Goal: Information Seeking & Learning: Learn about a topic

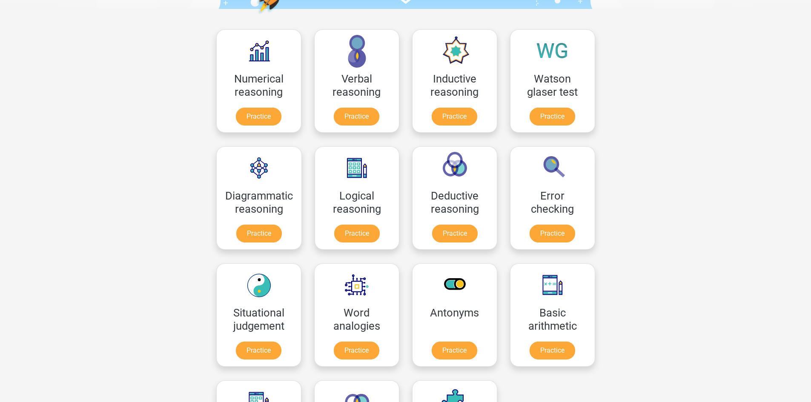
scroll to position [128, 0]
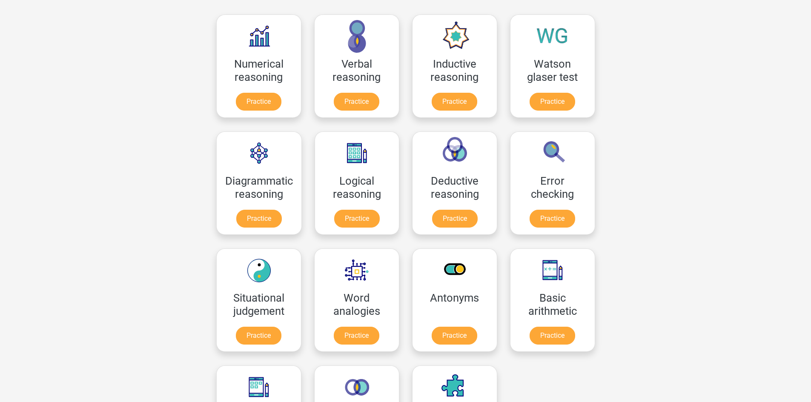
drag, startPoint x: 189, startPoint y: 286, endPoint x: 132, endPoint y: 313, distance: 62.9
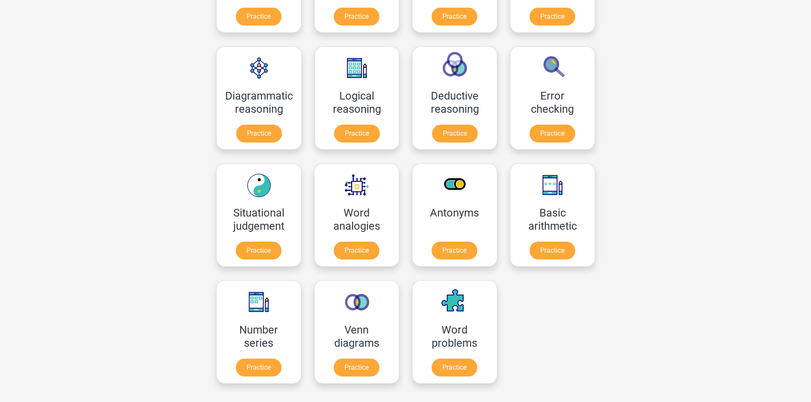
scroll to position [0, 0]
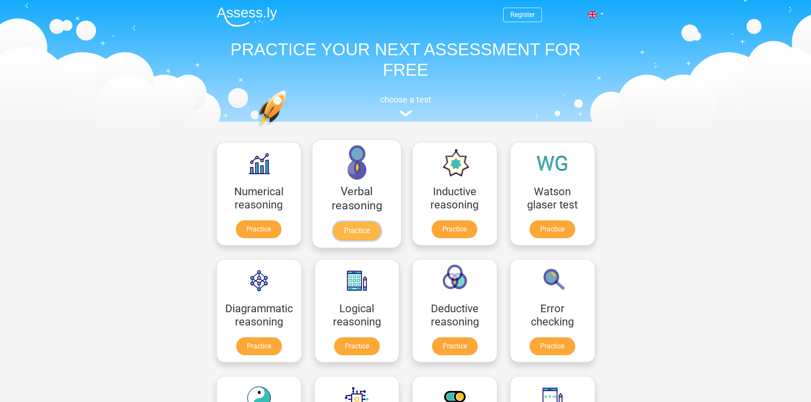
click at [340, 222] on link "Practice" at bounding box center [357, 231] width 48 height 19
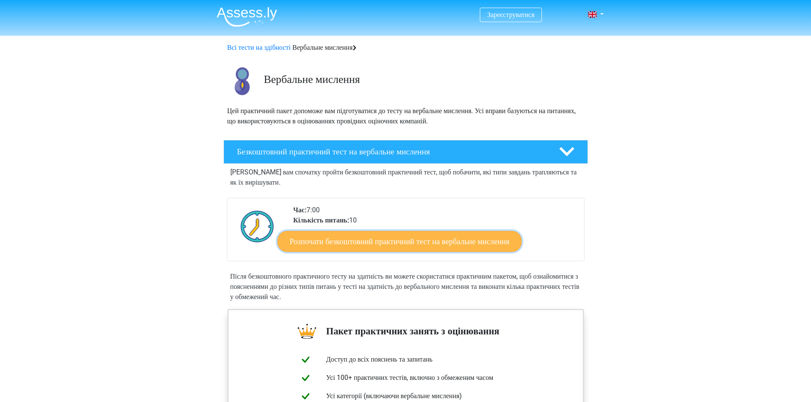
click at [372, 244] on font "Розпочати безкоштовний практичний тест на вербальне мислення" at bounding box center [400, 241] width 220 height 9
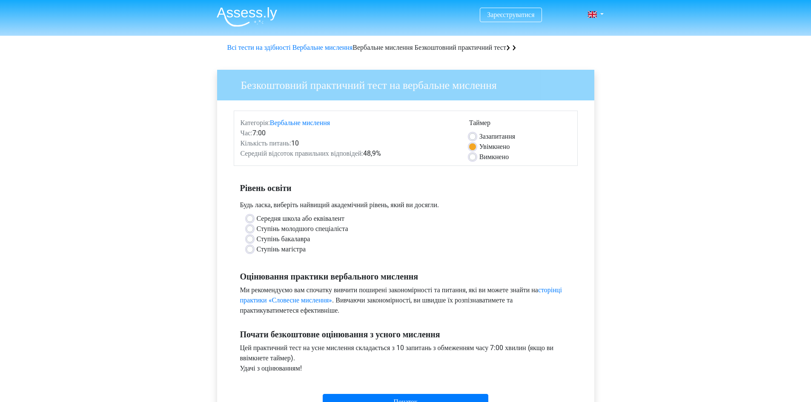
click at [294, 249] on font "Ступінь магістра" at bounding box center [281, 249] width 49 height 8
click at [253, 249] on input "Ступінь магістра" at bounding box center [250, 248] width 7 height 9
radio input "true"
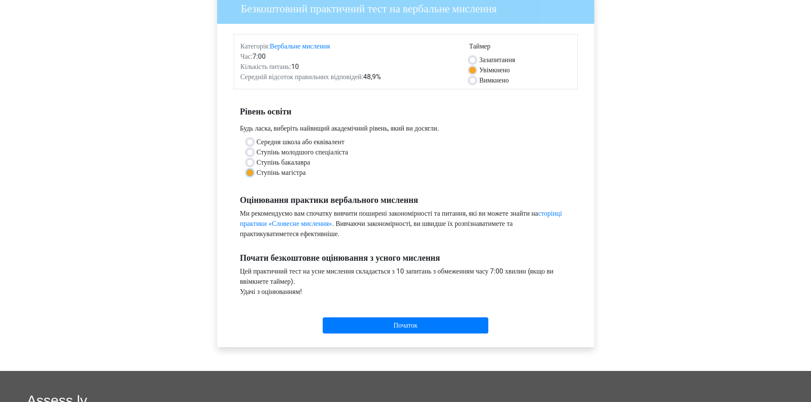
scroll to position [128, 0]
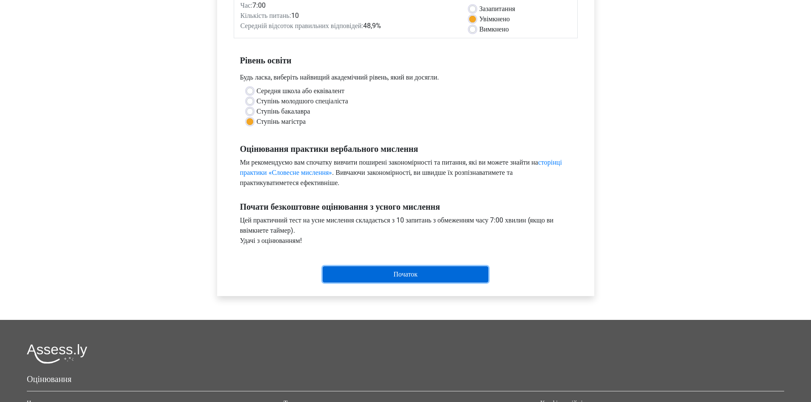
click at [404, 275] on input "Початок" at bounding box center [406, 275] width 166 height 16
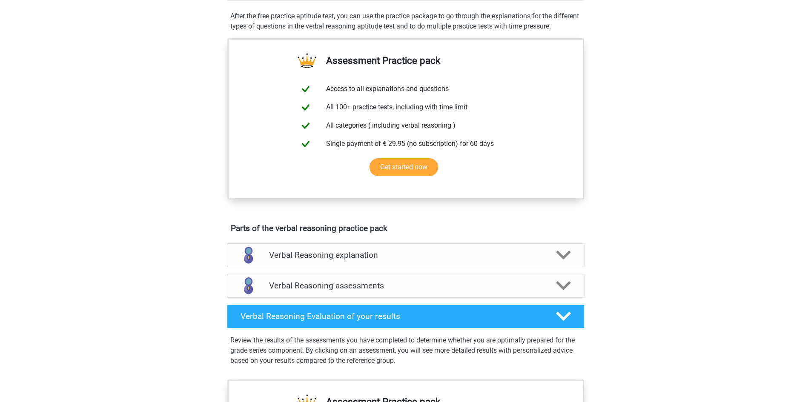
scroll to position [298, 0]
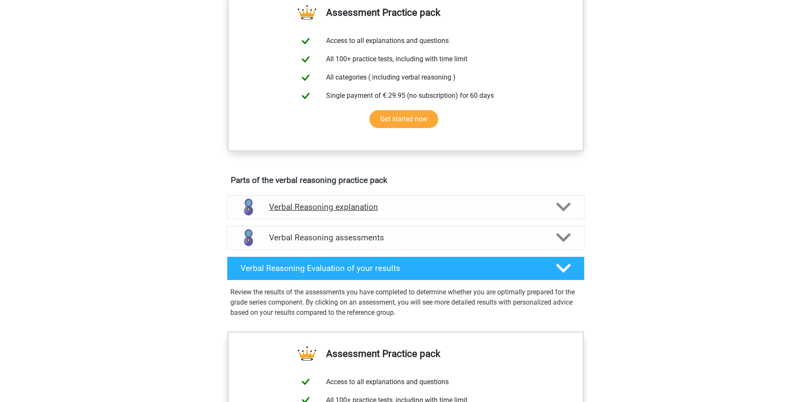
click at [569, 214] on icon at bounding box center [563, 207] width 15 height 15
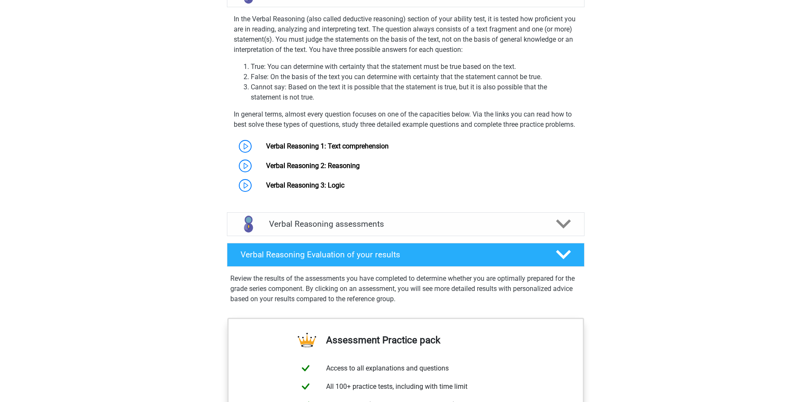
scroll to position [511, 0]
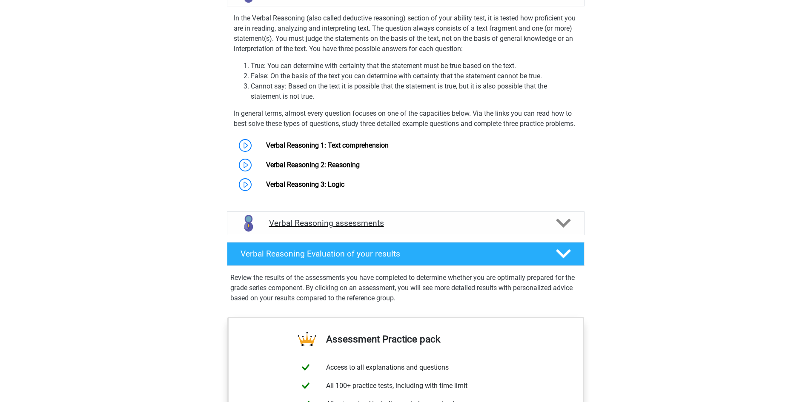
click at [550, 231] on div at bounding box center [562, 223] width 29 height 15
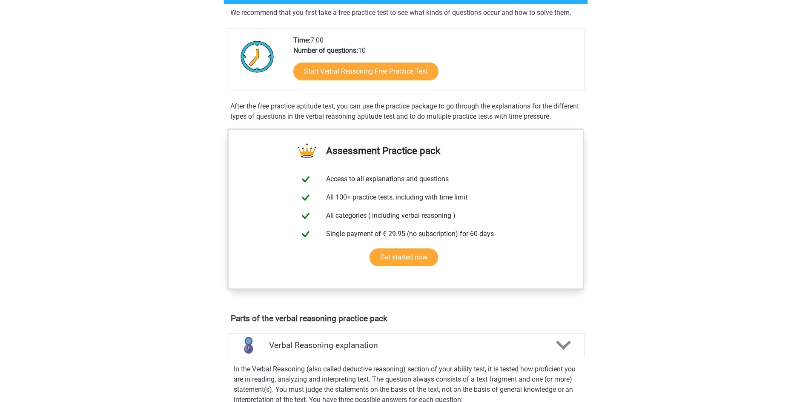
scroll to position [43, 0]
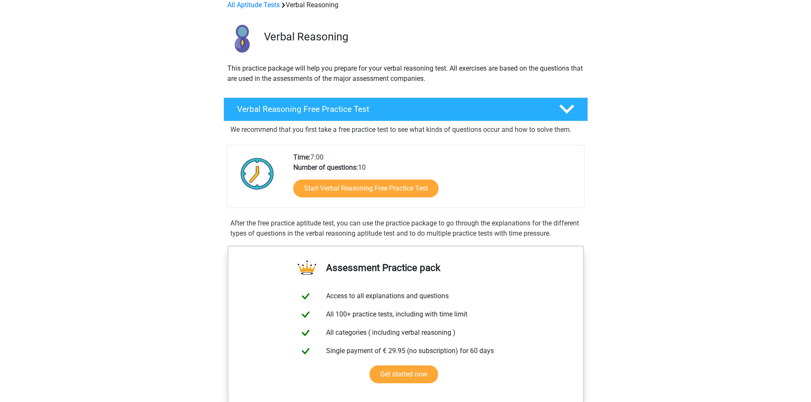
drag, startPoint x: 761, startPoint y: 0, endPoint x: 650, endPoint y: 73, distance: 133.1
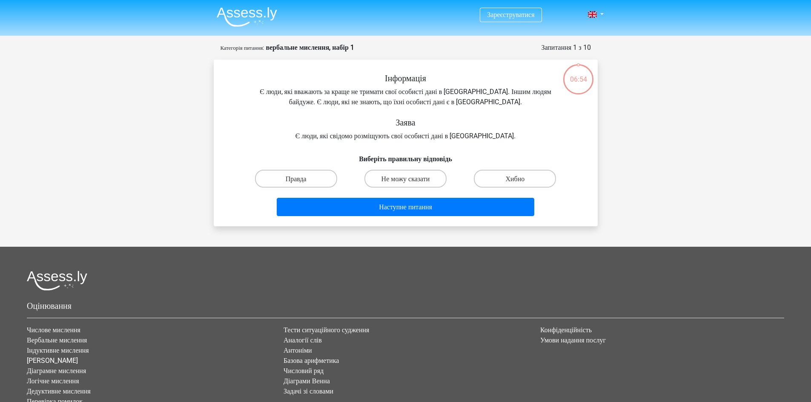
click at [332, 97] on div "Інформація Є люди, які вважають за краще не тримати свої особисті дані в Інтерн…" at bounding box center [405, 107] width 357 height 68
click at [501, 179] on label "Хибно" at bounding box center [515, 178] width 82 height 17
click at [515, 179] on input "Хибно" at bounding box center [518, 181] width 6 height 6
radio input "true"
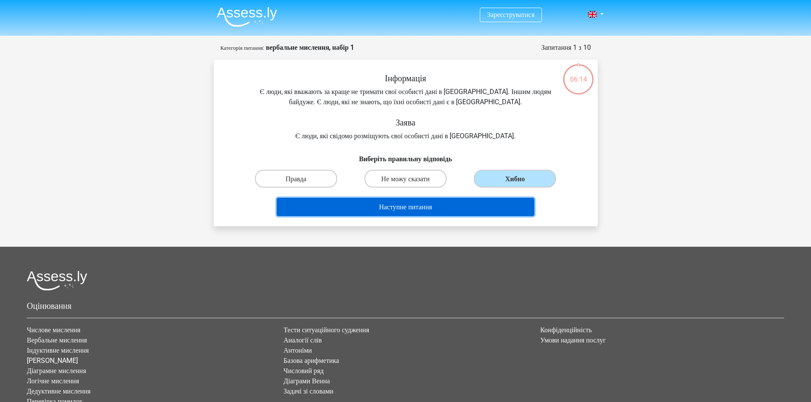
click at [441, 212] on button "Наступне питання" at bounding box center [406, 207] width 258 height 18
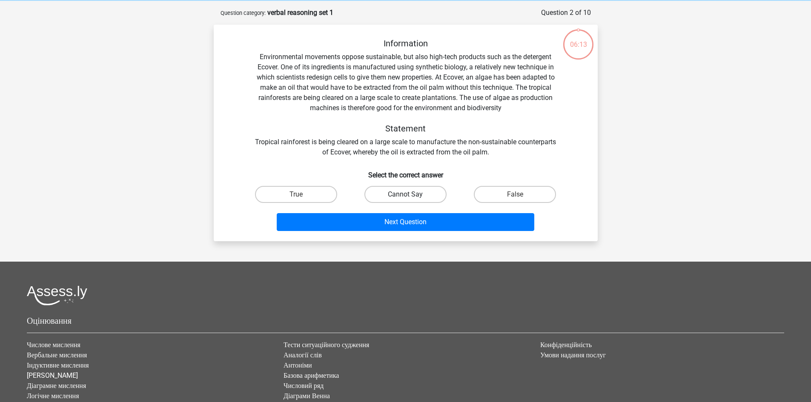
scroll to position [43, 0]
